Goal: Task Accomplishment & Management: Manage account settings

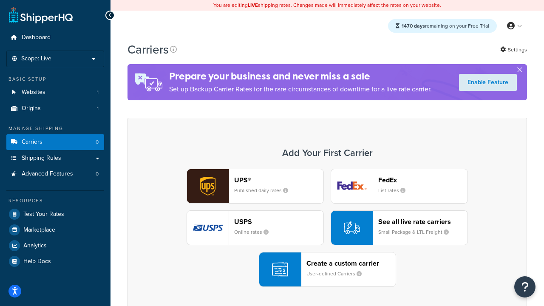
click at [327, 228] on div "UPS® Published daily rates FedEx List rates USPS Online rates See all live rate…" at bounding box center [328, 228] width 382 height 118
click at [423, 180] on header "FedEx" at bounding box center [422, 180] width 89 height 8
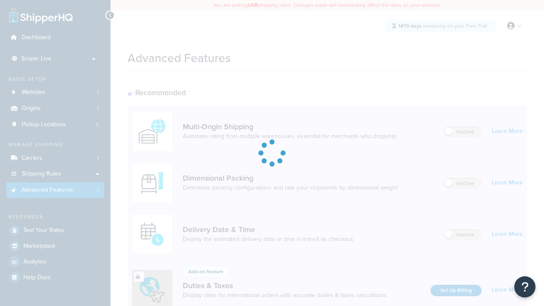
scroll to position [276, 0]
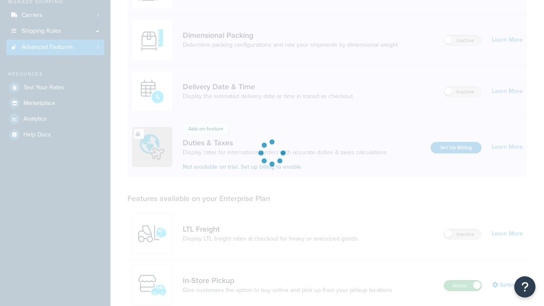
click at [463, 281] on label "Active" at bounding box center [462, 286] width 37 height 10
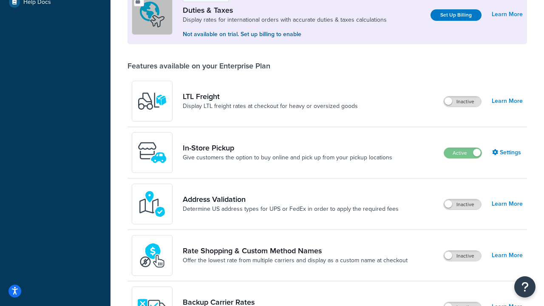
scroll to position [259, 0]
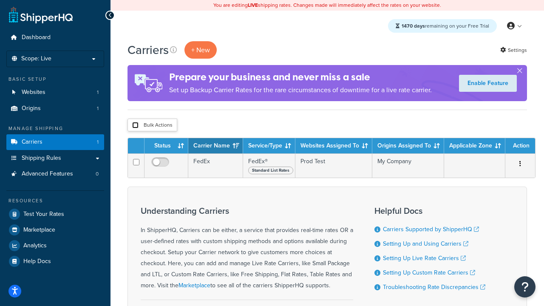
click at [135, 125] on input "checkbox" at bounding box center [135, 125] width 6 height 6
checkbox input "true"
click at [0, 0] on button "Delete" at bounding box center [0, 0] width 0 height 0
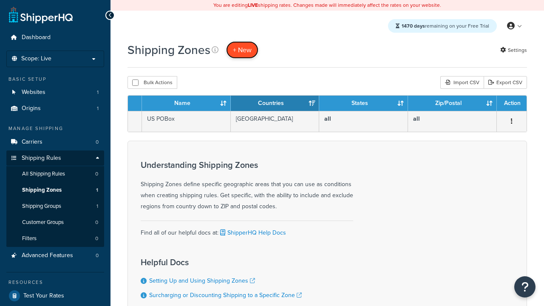
click at [242, 50] on span "+ New" at bounding box center [242, 50] width 19 height 10
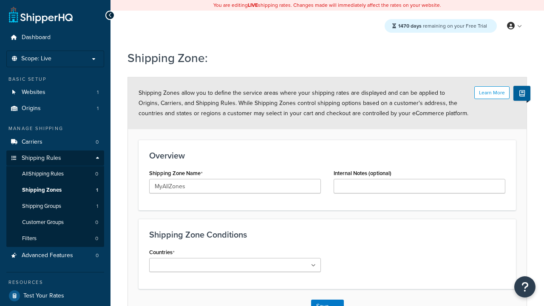
click at [235, 265] on ul at bounding box center [235, 265] width 172 height 14
click at [322, 300] on button "Save" at bounding box center [322, 307] width 23 height 14
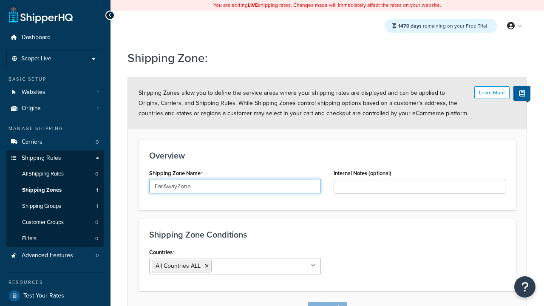
scroll to position [9, 0]
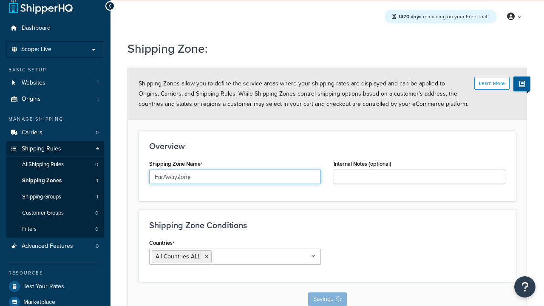
type input "FarAwayZone"
click at [235, 257] on input "Countries" at bounding box center [251, 256] width 75 height 9
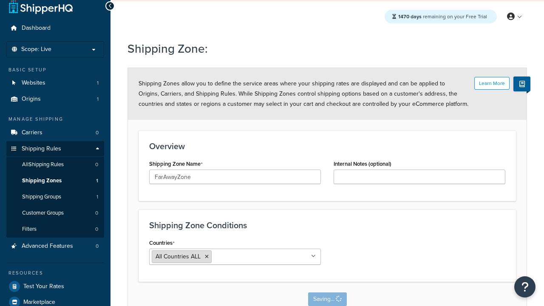
click at [178, 257] on span "All Countries ALL" at bounding box center [178, 256] width 45 height 9
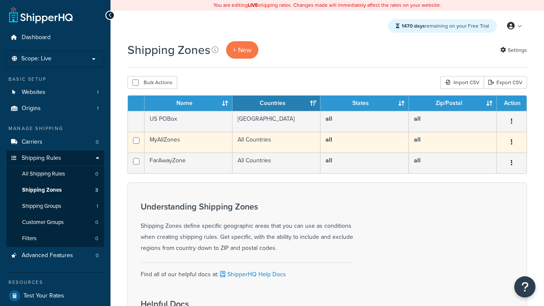
click at [512, 143] on icon "button" at bounding box center [512, 142] width 2 height 6
click at [0, 0] on link "Edit" at bounding box center [0, 0] width 0 height 0
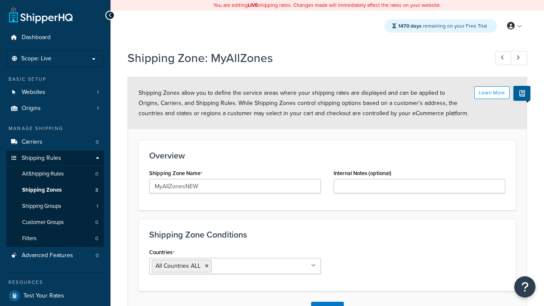
scroll to position [9, 0]
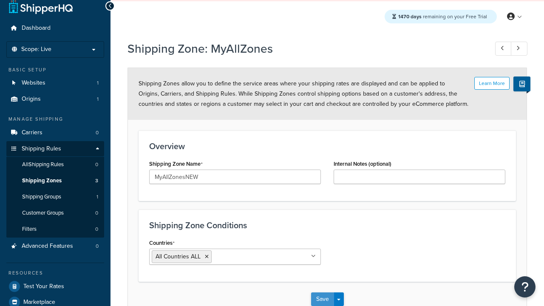
type input "MyAllZonesNEW"
click at [322, 299] on button "Save" at bounding box center [322, 300] width 23 height 14
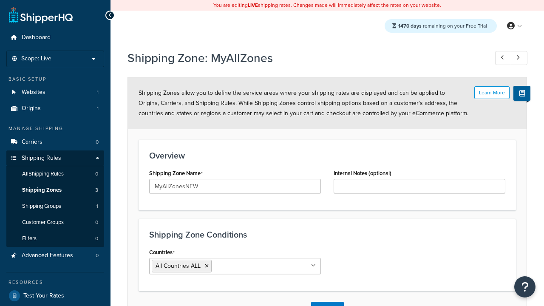
scroll to position [0, 0]
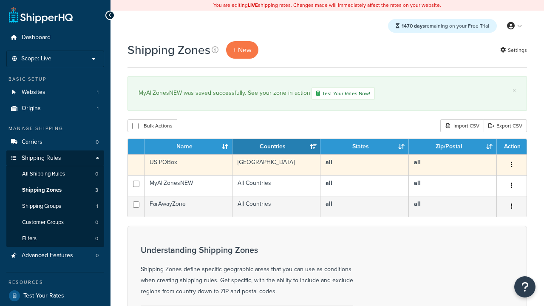
click at [512, 166] on icon "button" at bounding box center [512, 165] width 2 height 6
click at [0, 0] on link "Duplicate" at bounding box center [0, 0] width 0 height 0
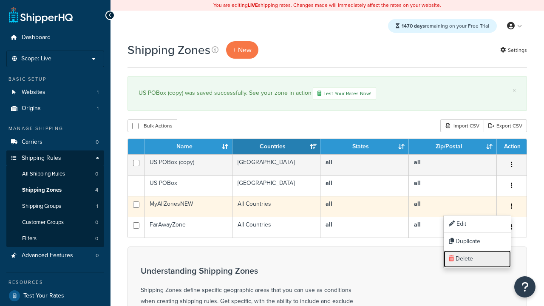
click at [477, 259] on link "Delete" at bounding box center [477, 258] width 67 height 17
